Goal: Task Accomplishment & Management: Manage account settings

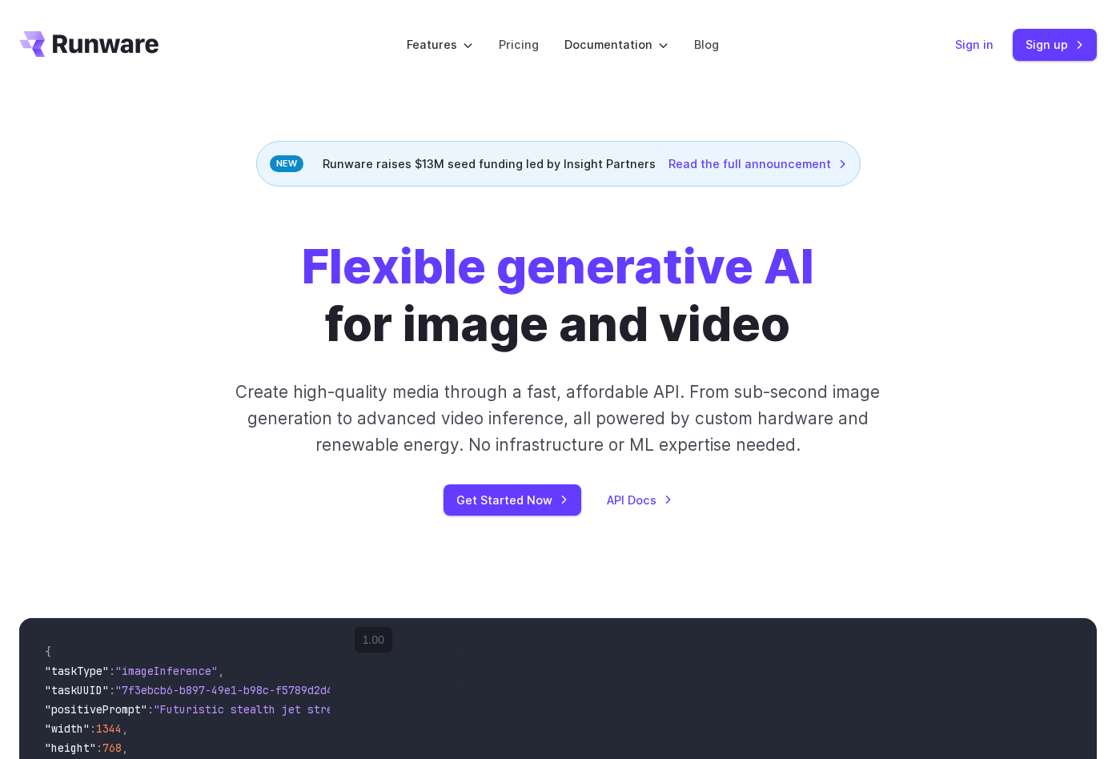
click at [978, 41] on link "Sign in" at bounding box center [974, 44] width 38 height 18
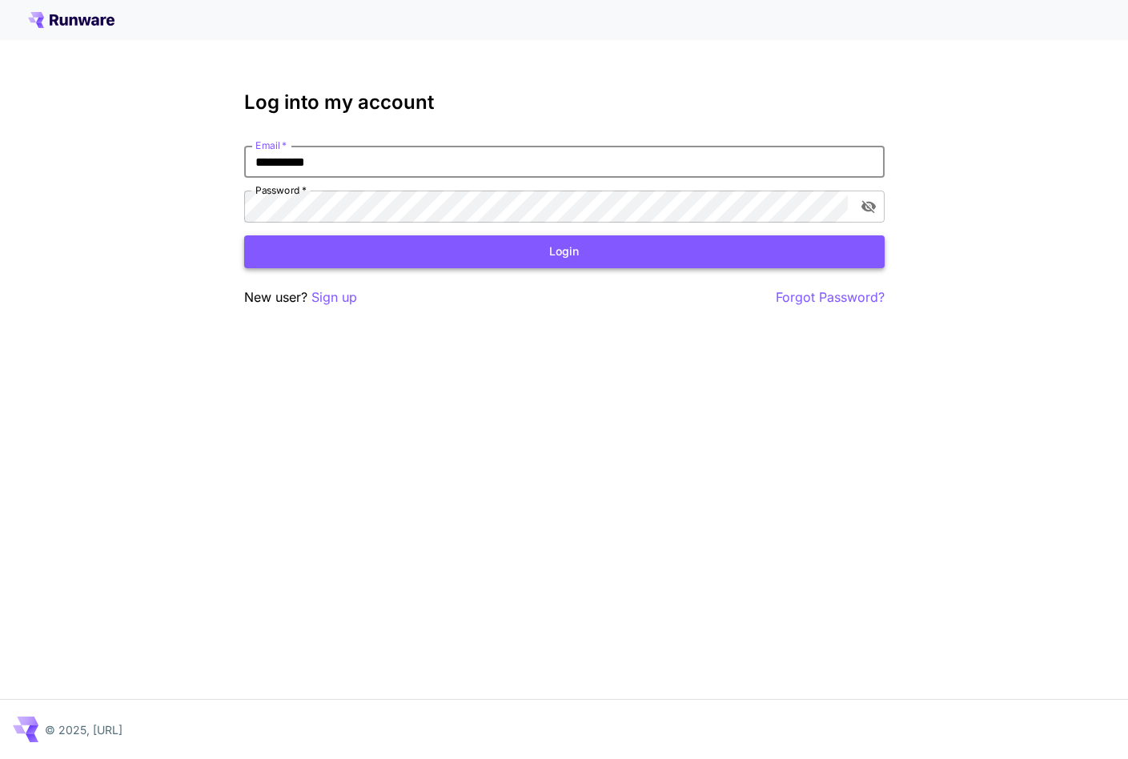
click at [549, 249] on button "Login" at bounding box center [564, 251] width 641 height 33
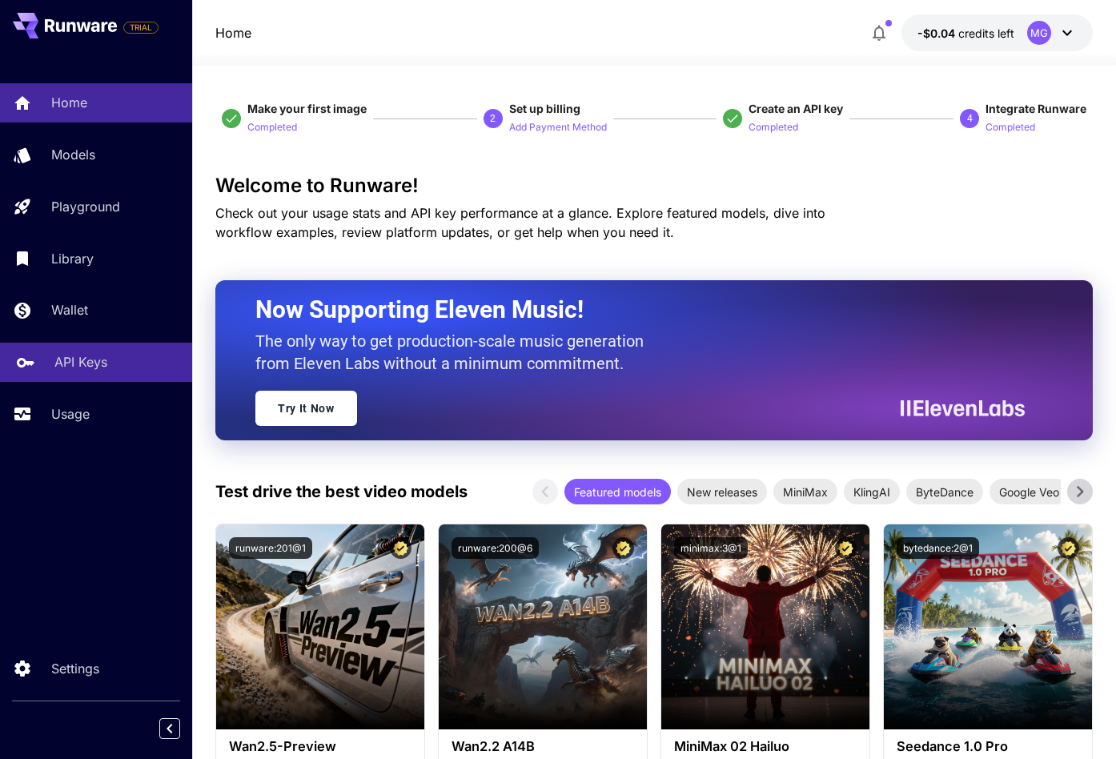
click at [73, 362] on p "API Keys" at bounding box center [80, 361] width 53 height 19
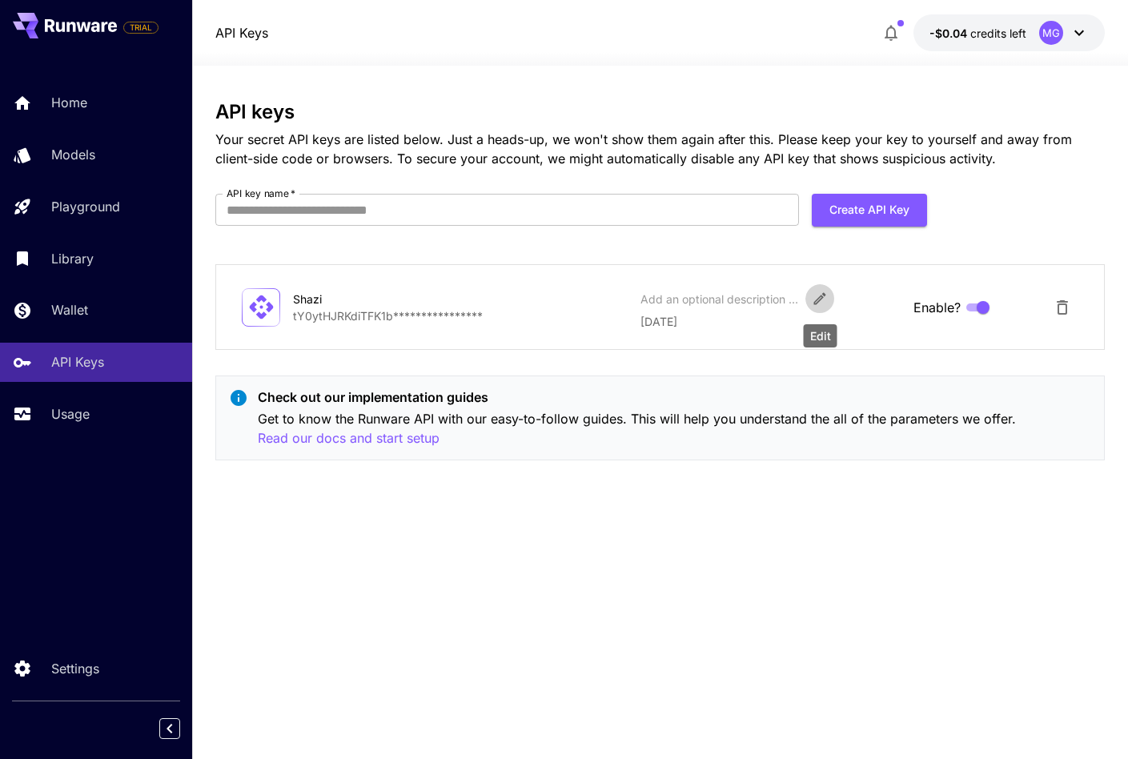
click at [822, 299] on icon "Edit" at bounding box center [820, 299] width 16 height 16
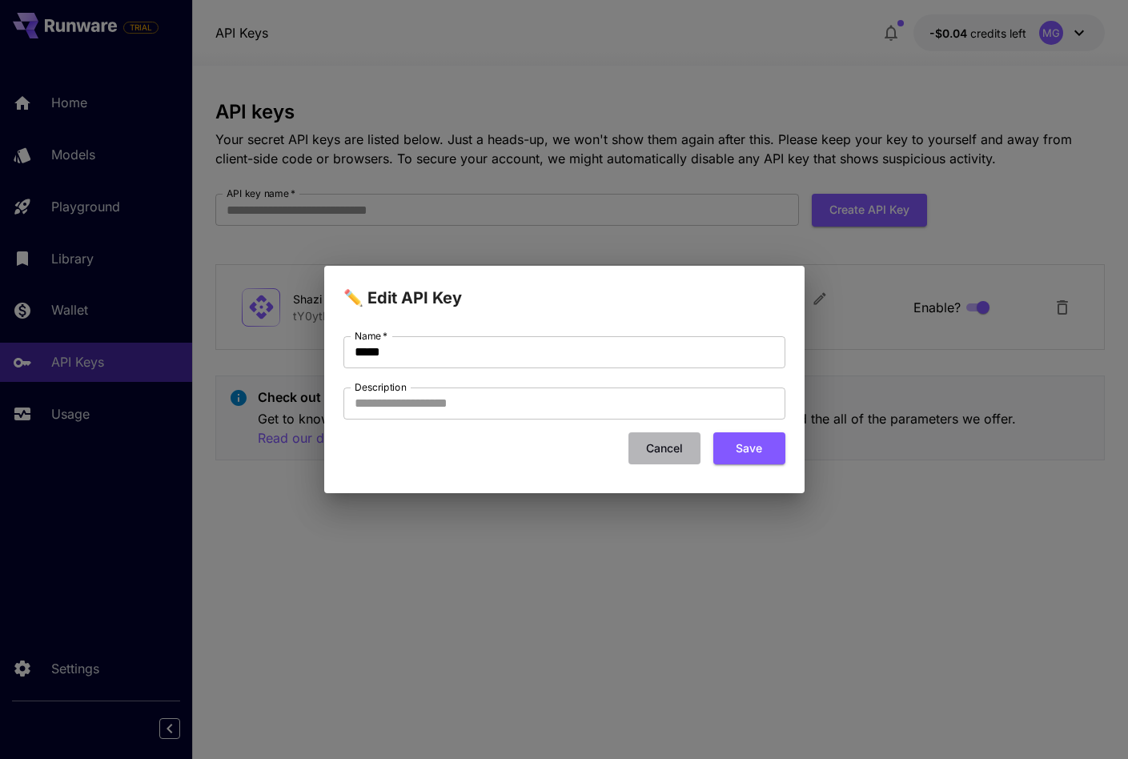
click at [659, 447] on button "Cancel" at bounding box center [665, 448] width 72 height 33
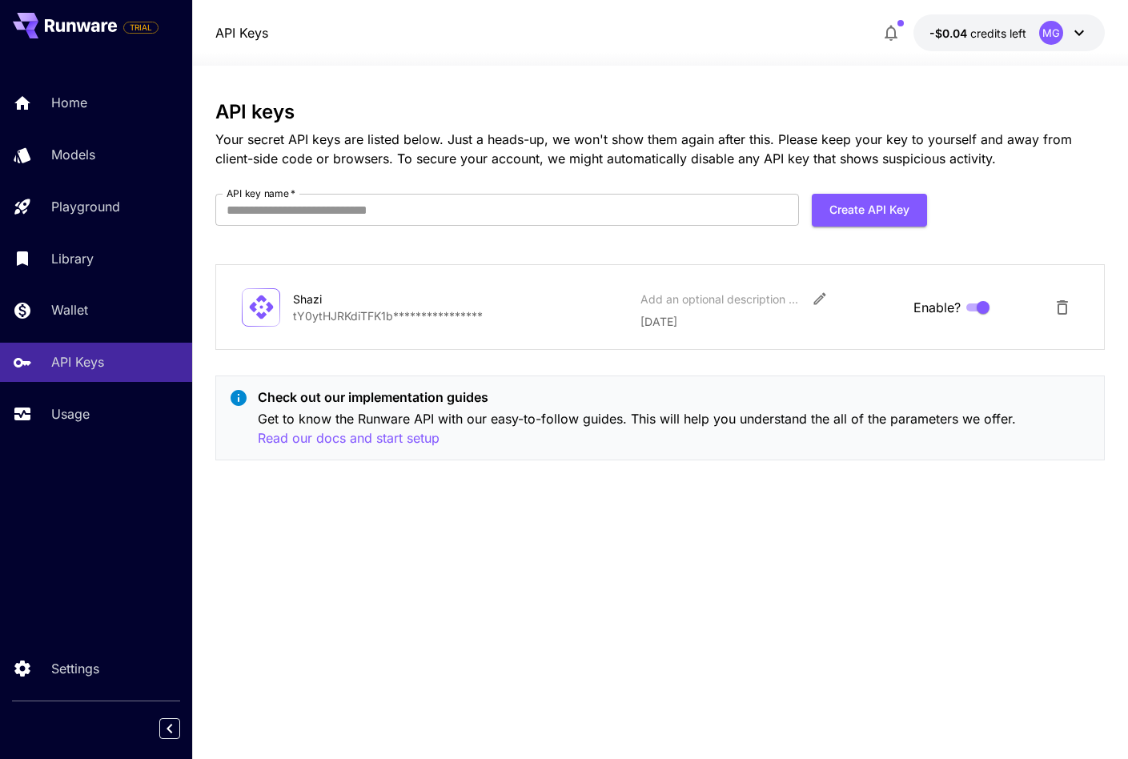
click at [364, 311] on p "**********" at bounding box center [460, 315] width 335 height 17
click at [255, 301] on icon at bounding box center [261, 307] width 28 height 28
click at [858, 206] on button "Create API Key" at bounding box center [869, 210] width 115 height 33
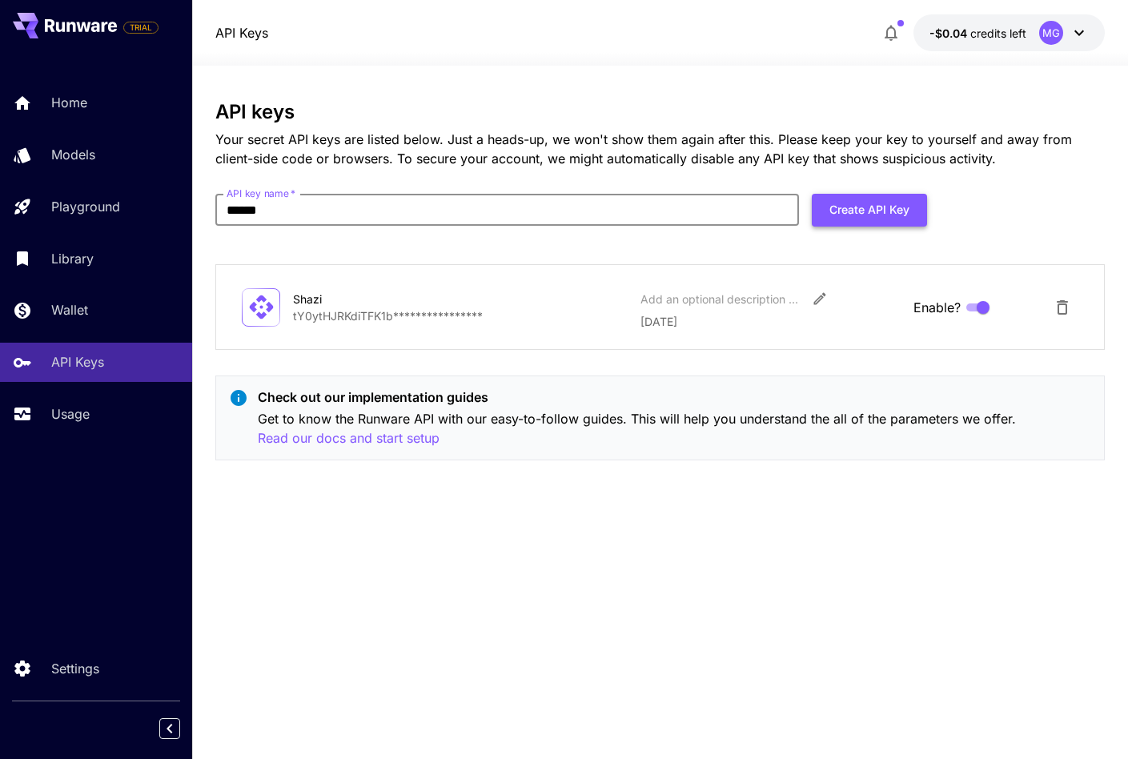
type input "******"
click at [887, 215] on button "Create API Key" at bounding box center [869, 210] width 115 height 33
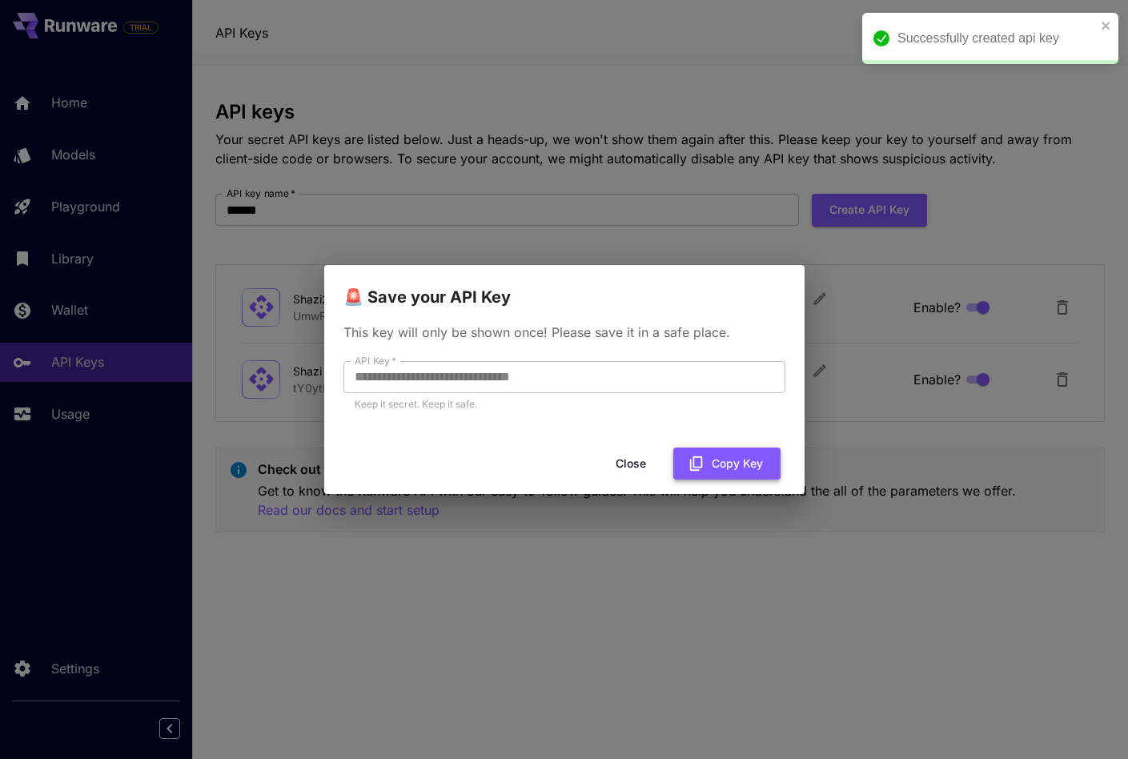
click at [713, 465] on button "Copy Key" at bounding box center [726, 464] width 107 height 33
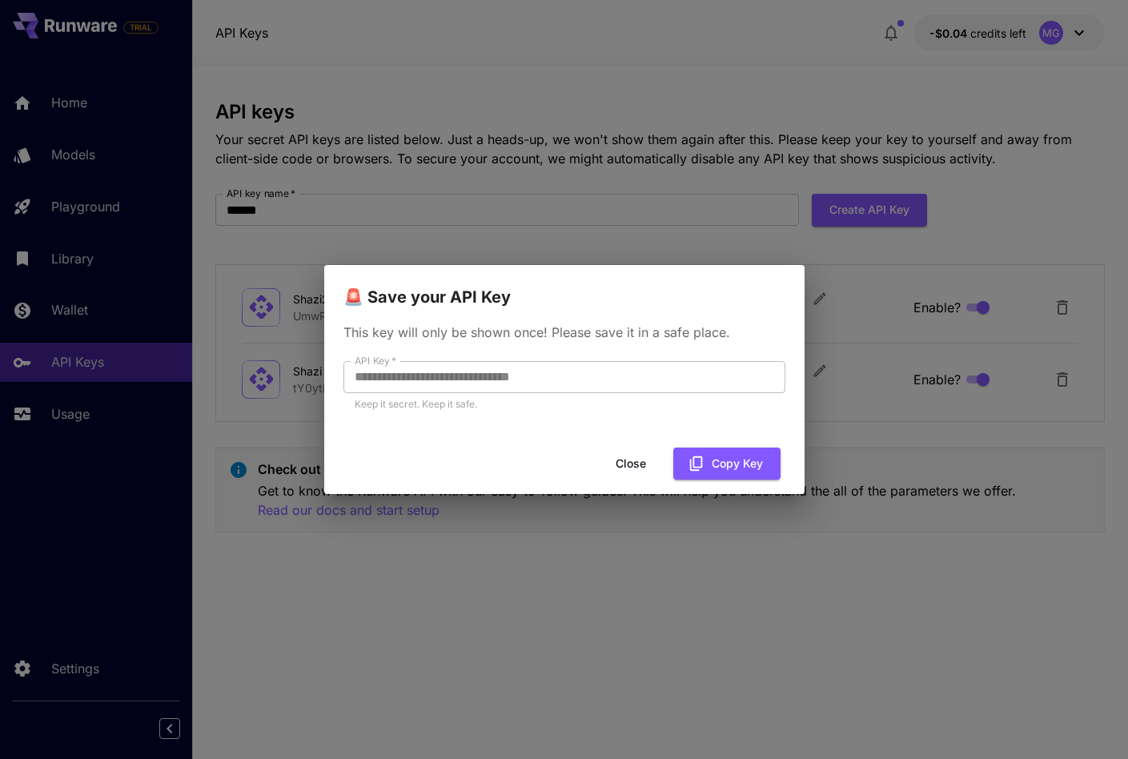
click at [625, 461] on button "Close" at bounding box center [631, 464] width 72 height 33
